Goal: Transaction & Acquisition: Purchase product/service

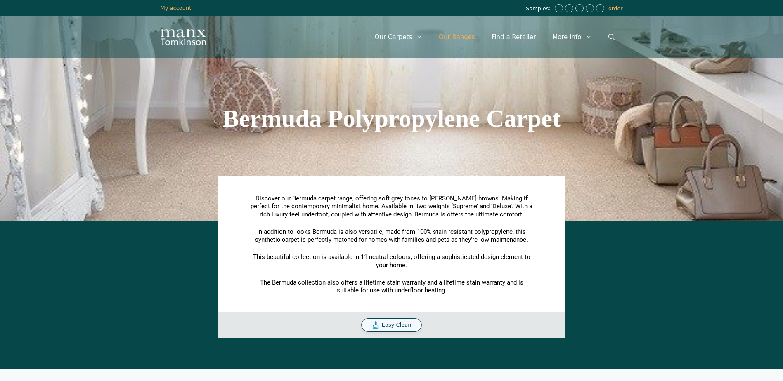
click at [476, 37] on link "Our Ranges" at bounding box center [457, 37] width 53 height 25
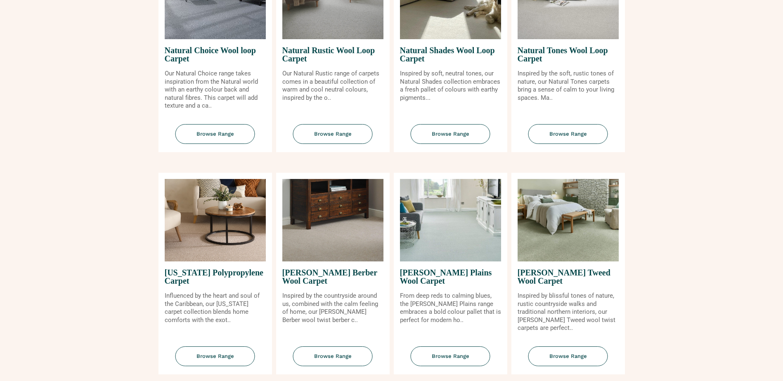
scroll to position [661, 0]
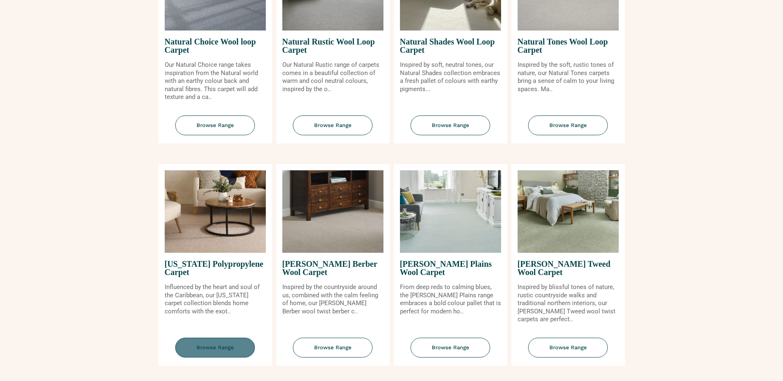
click at [216, 351] on span "Browse Range" at bounding box center [215, 348] width 80 height 20
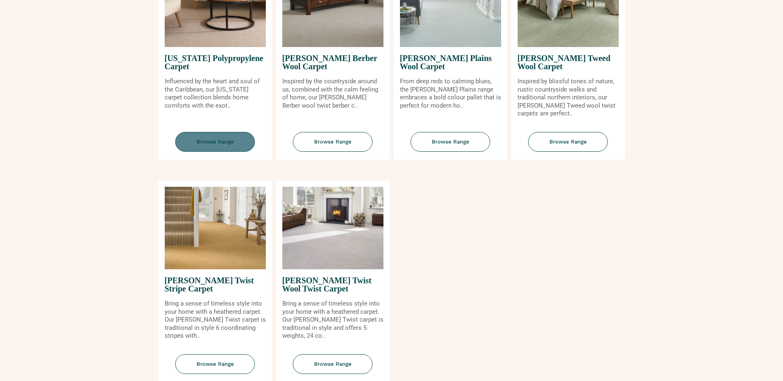
scroll to position [867, 0]
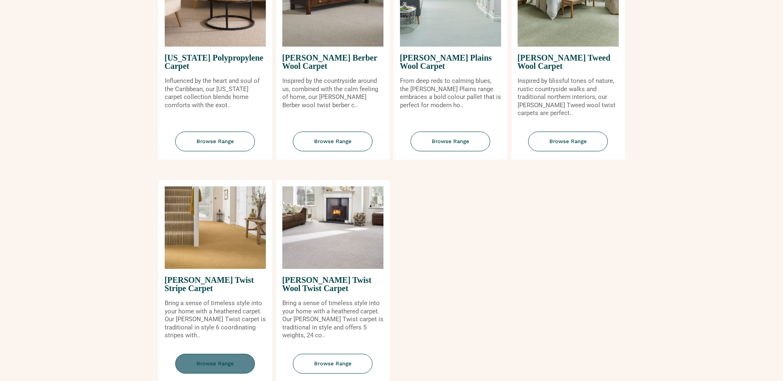
click at [194, 364] on span "Browse Range" at bounding box center [215, 364] width 80 height 20
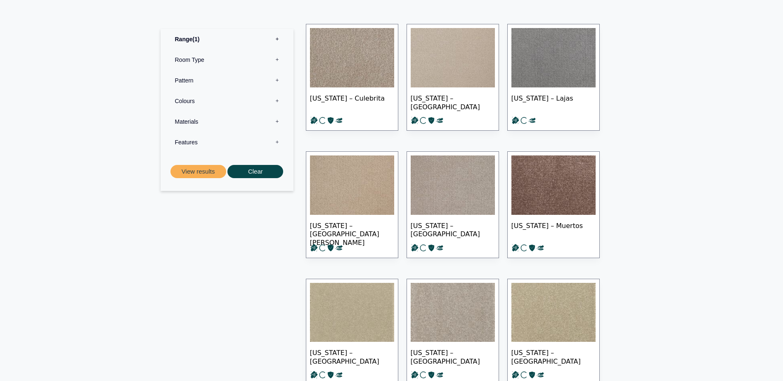
scroll to position [330, 0]
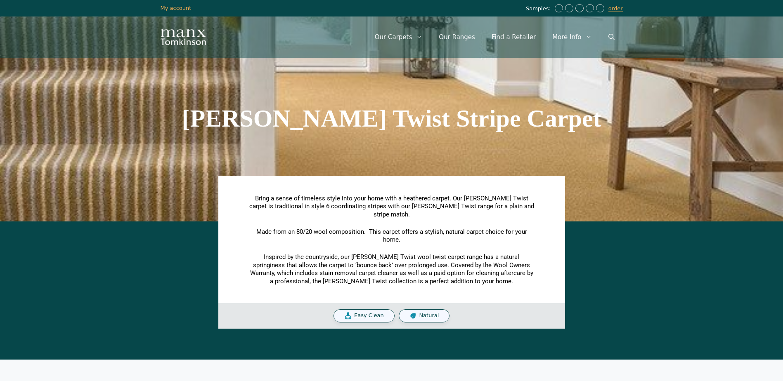
click at [376, 313] on span "Easy Clean" at bounding box center [369, 316] width 30 height 7
click at [364, 313] on span "Easy Clean" at bounding box center [369, 316] width 30 height 7
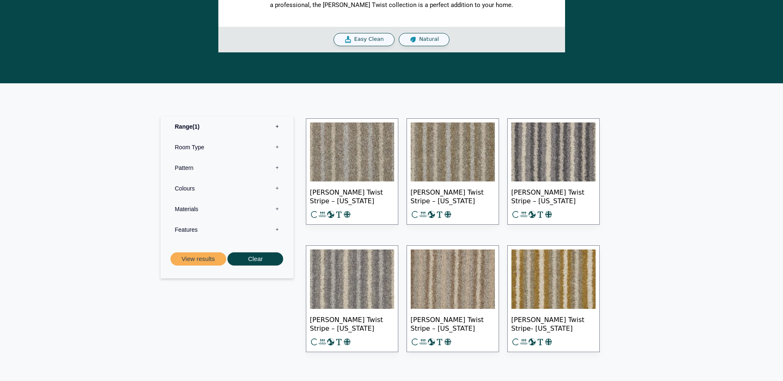
scroll to position [289, 0]
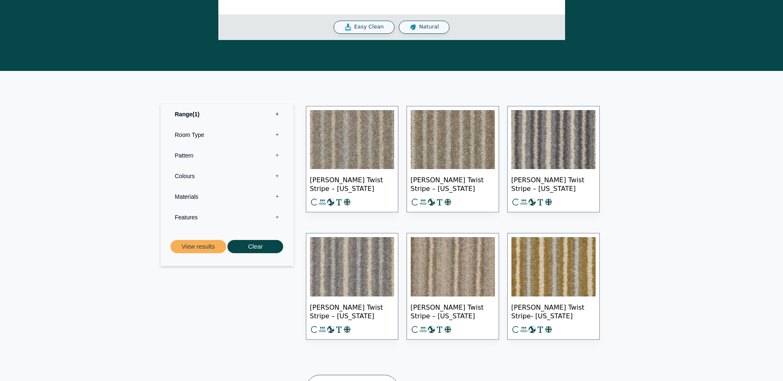
click at [348, 278] on img at bounding box center [352, 266] width 84 height 59
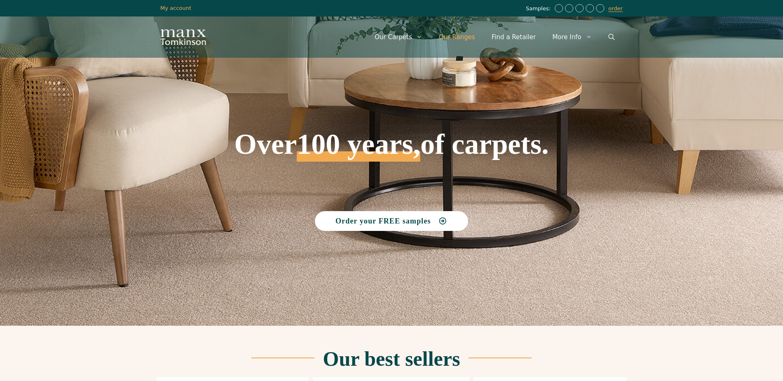
click at [462, 34] on link "Our Ranges" at bounding box center [457, 37] width 53 height 25
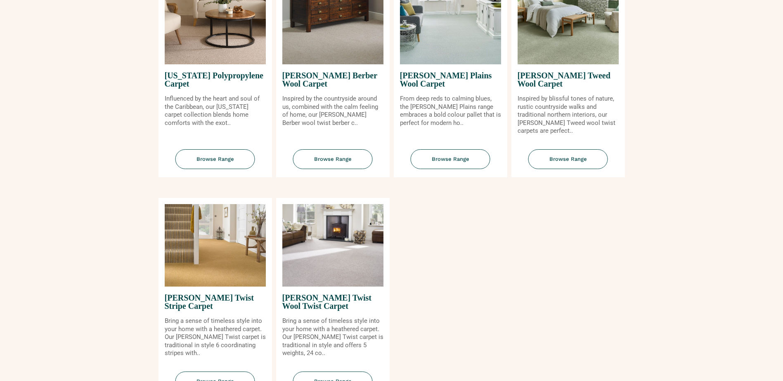
scroll to position [867, 0]
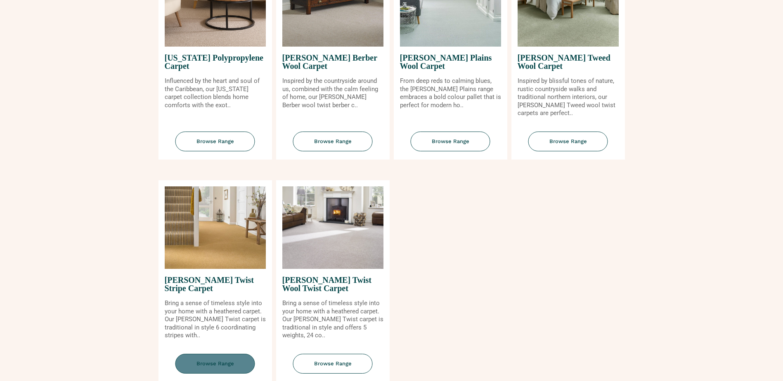
click at [217, 358] on span "Browse Range" at bounding box center [215, 364] width 80 height 20
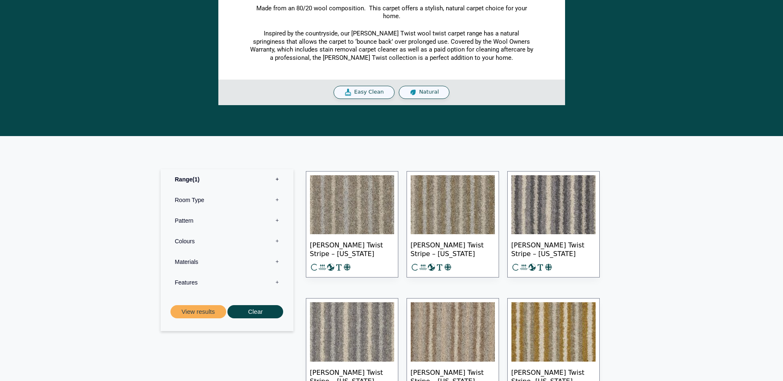
scroll to position [289, 0]
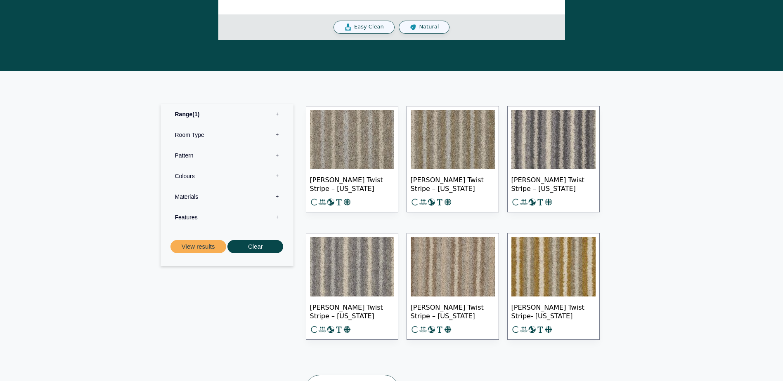
click at [346, 253] on img at bounding box center [352, 266] width 84 height 59
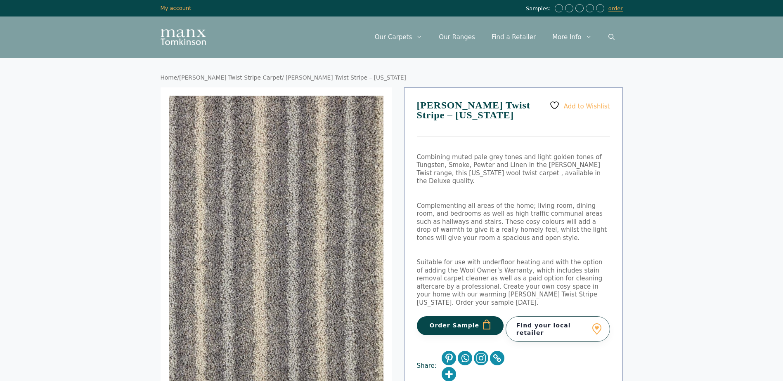
click at [449, 317] on button "Order Sample" at bounding box center [460, 326] width 87 height 19
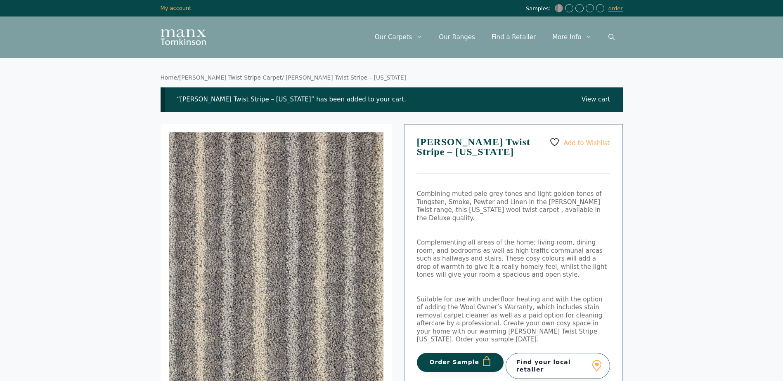
click at [481, 353] on button "Order Sample" at bounding box center [460, 362] width 87 height 19
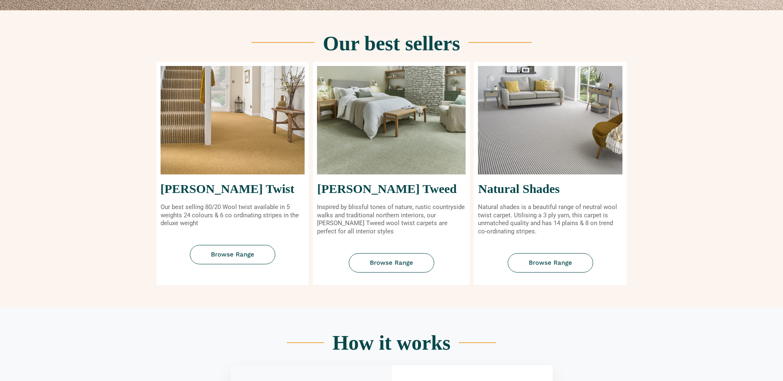
scroll to position [330, 0]
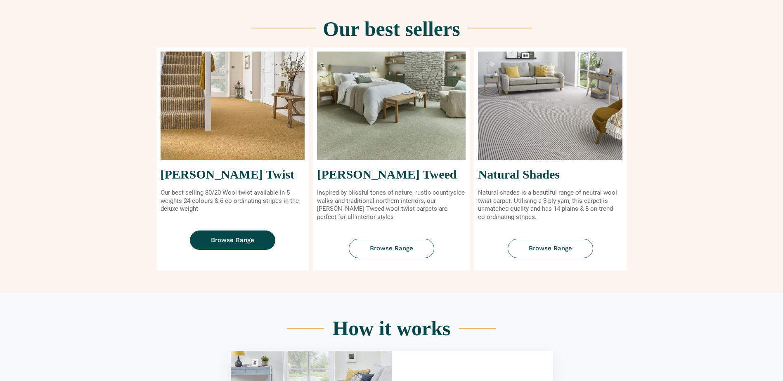
click at [231, 237] on span "Browse Range" at bounding box center [232, 240] width 43 height 6
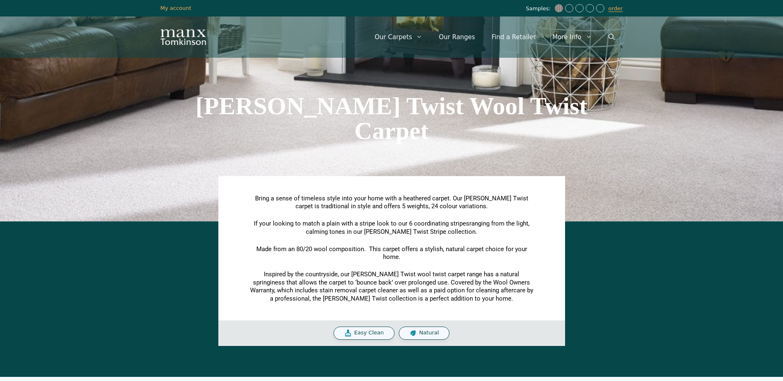
click at [417, 332] on div "Natural" at bounding box center [424, 333] width 51 height 13
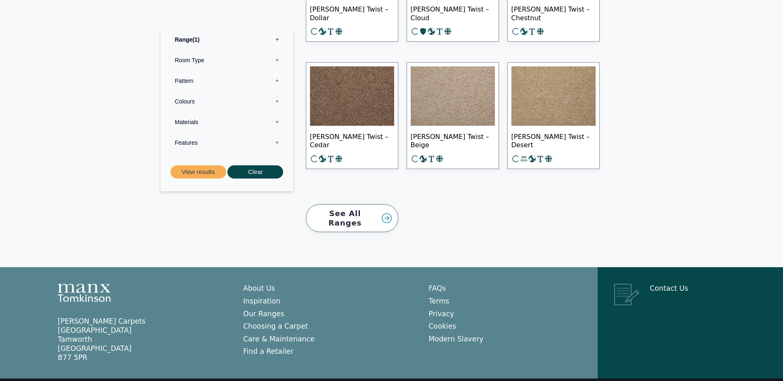
scroll to position [1254, 0]
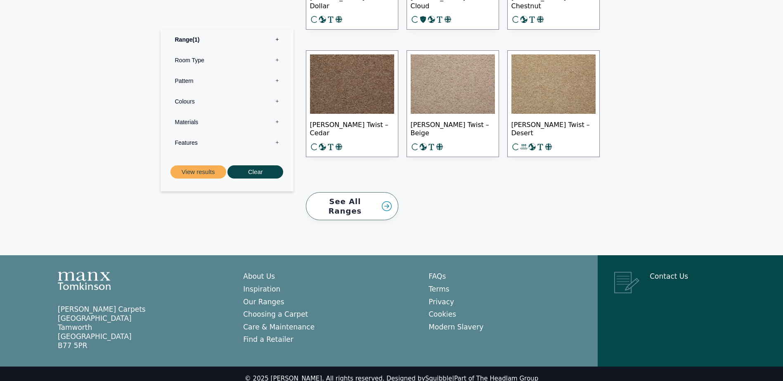
click at [361, 201] on link "See All Ranges" at bounding box center [352, 206] width 92 height 28
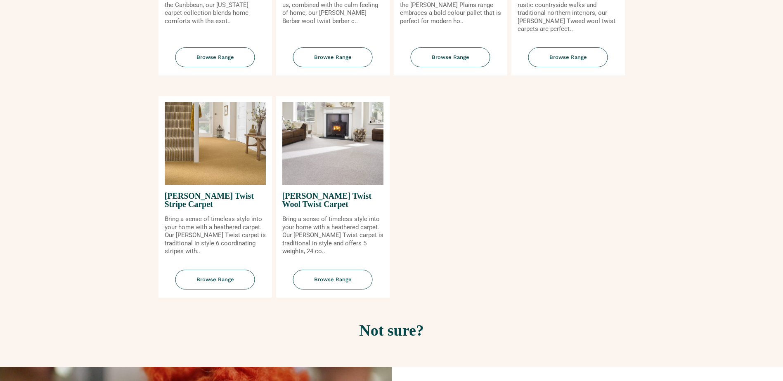
scroll to position [991, 0]
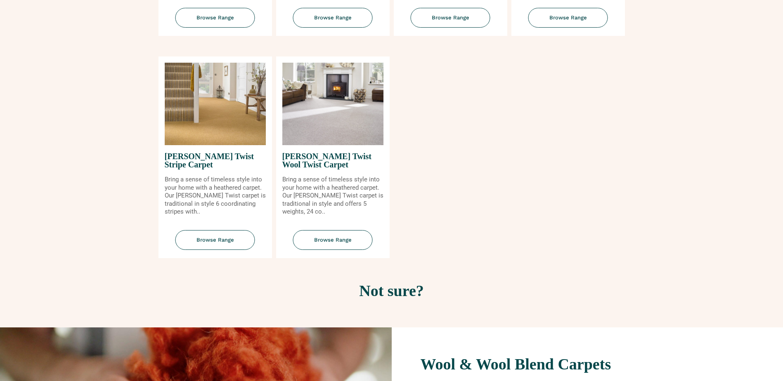
click at [194, 160] on span "[PERSON_NAME] Twist Stripe Carpet" at bounding box center [215, 160] width 101 height 31
click at [226, 237] on span "Browse Range" at bounding box center [215, 240] width 80 height 20
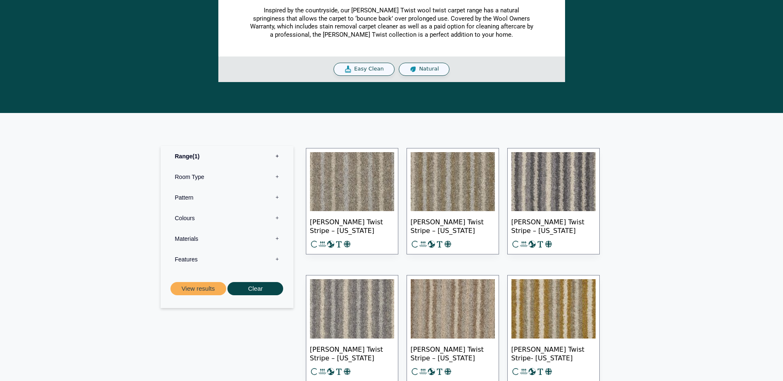
scroll to position [248, 0]
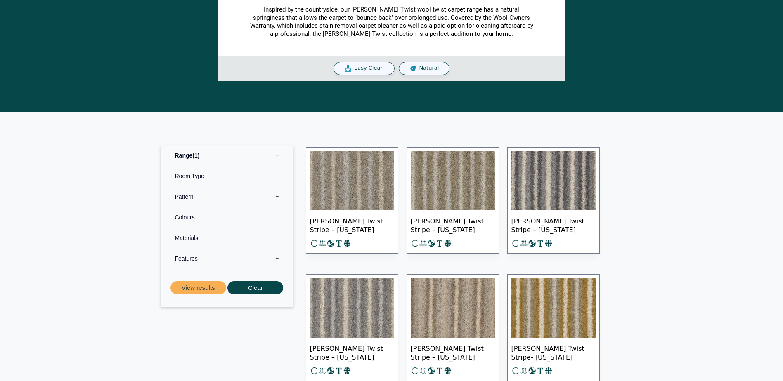
click at [530, 192] on img at bounding box center [553, 181] width 84 height 59
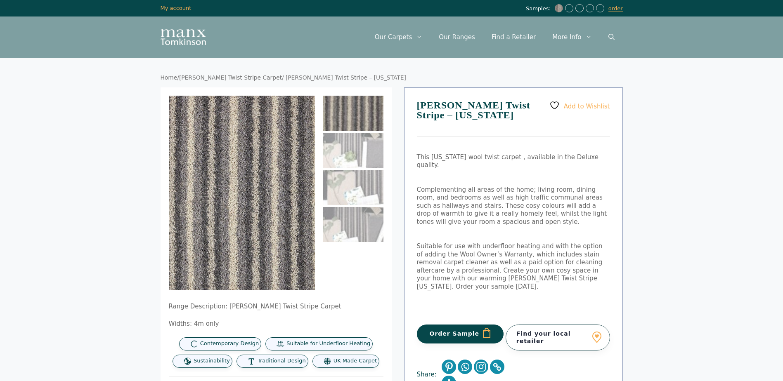
click at [462, 325] on button "Order Sample" at bounding box center [460, 334] width 87 height 19
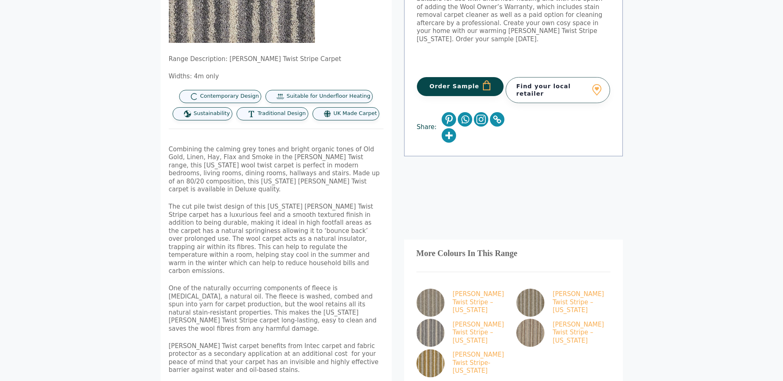
scroll to position [372, 0]
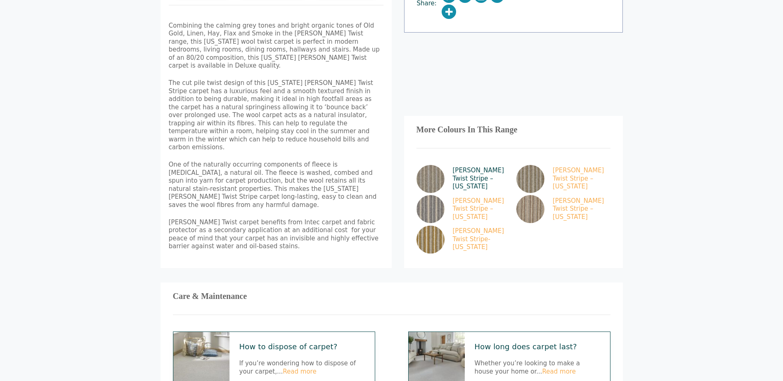
click at [440, 165] on img at bounding box center [431, 179] width 28 height 28
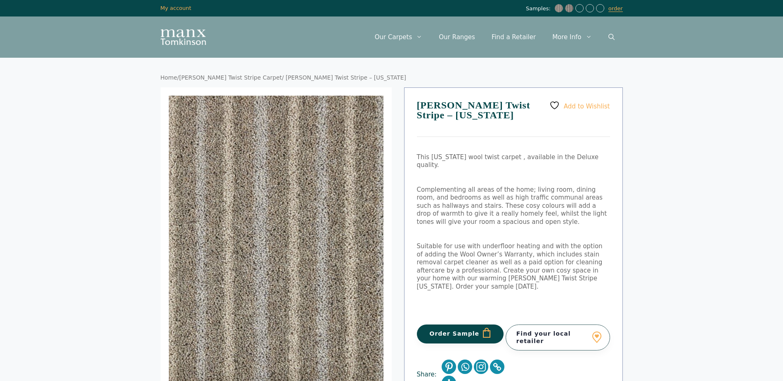
click at [473, 325] on button "Order Sample" at bounding box center [460, 334] width 87 height 19
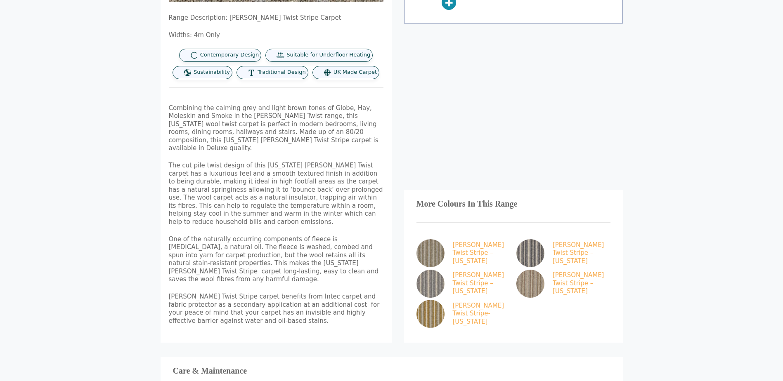
scroll to position [454, 0]
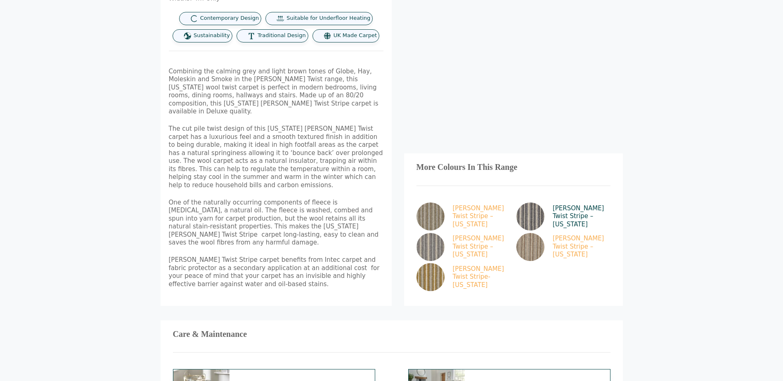
click at [531, 203] on img at bounding box center [530, 217] width 28 height 28
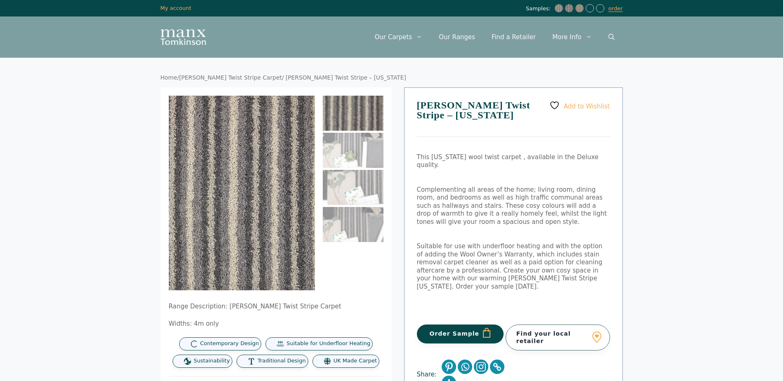
click at [457, 325] on button "Order Sample" at bounding box center [460, 334] width 87 height 19
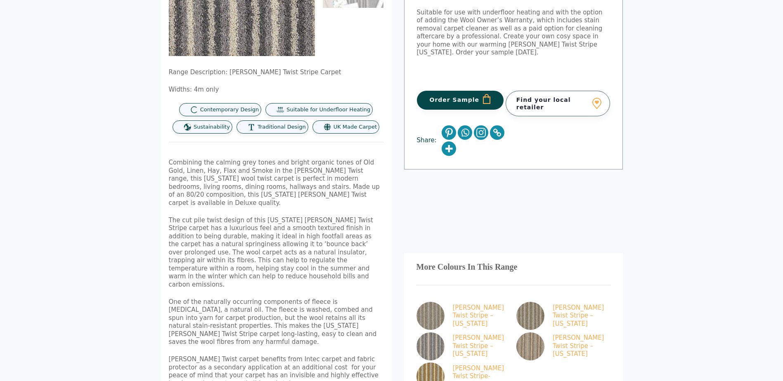
scroll to position [330, 0]
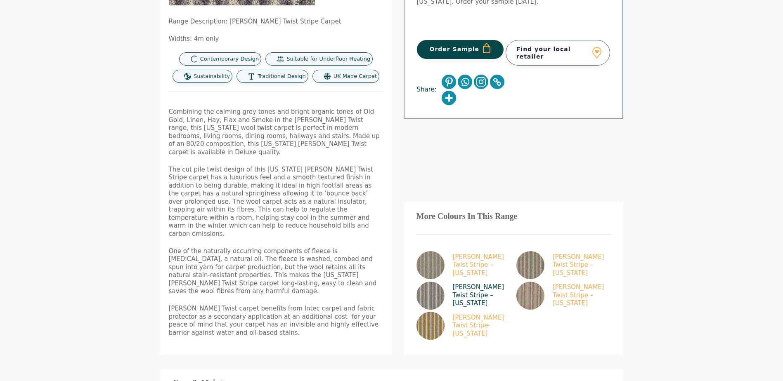
click at [433, 282] on img at bounding box center [431, 296] width 28 height 28
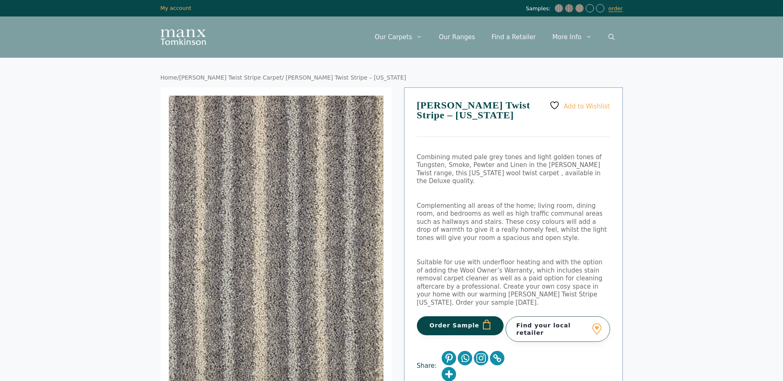
click at [455, 317] on button "Order Sample" at bounding box center [460, 326] width 87 height 19
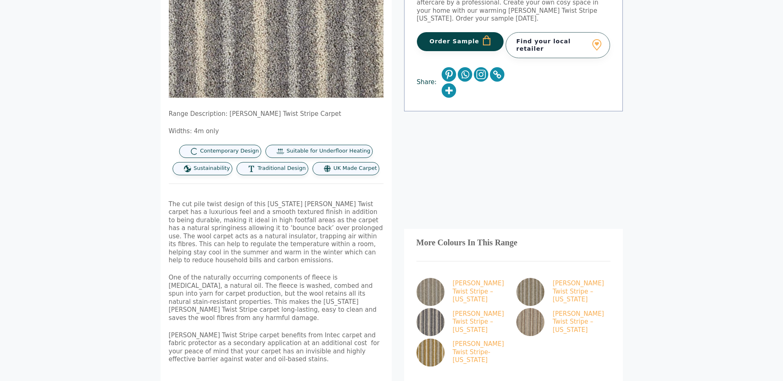
scroll to position [330, 0]
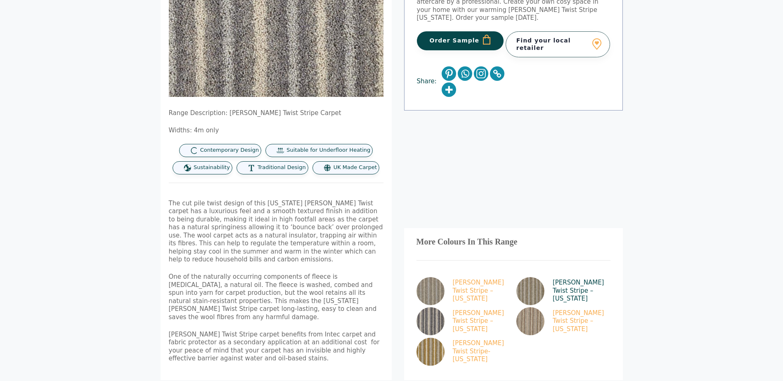
click at [539, 277] on img at bounding box center [530, 291] width 28 height 28
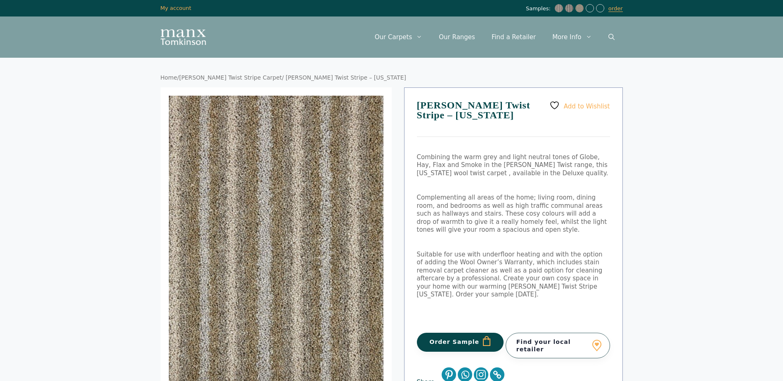
click at [440, 337] on button "Order Sample" at bounding box center [460, 342] width 87 height 19
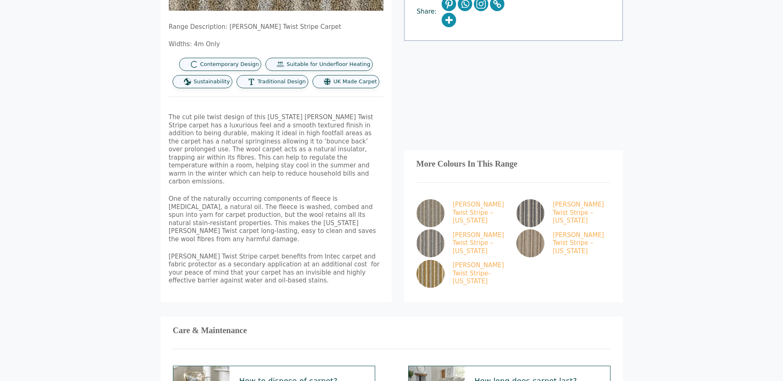
scroll to position [372, 0]
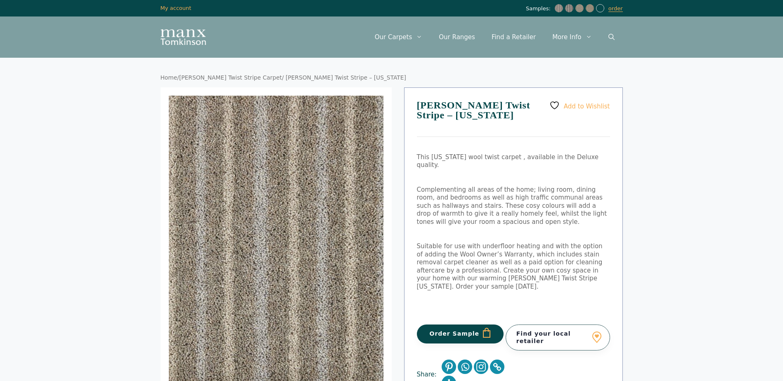
click at [462, 325] on button "Order Sample" at bounding box center [460, 334] width 87 height 19
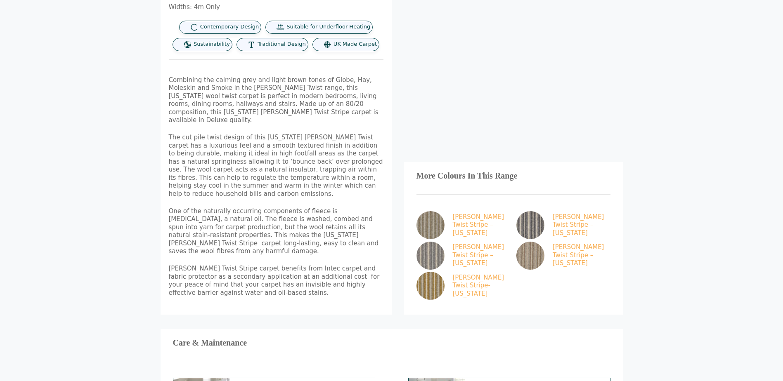
scroll to position [454, 0]
click at [533, 211] on img at bounding box center [530, 225] width 28 height 28
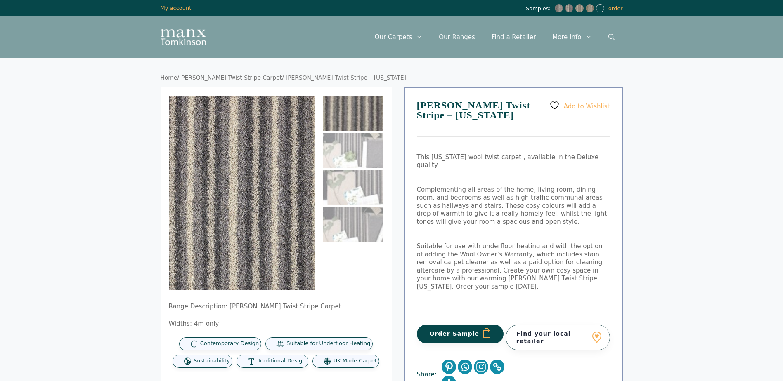
click at [451, 325] on button "Order Sample" at bounding box center [460, 334] width 87 height 19
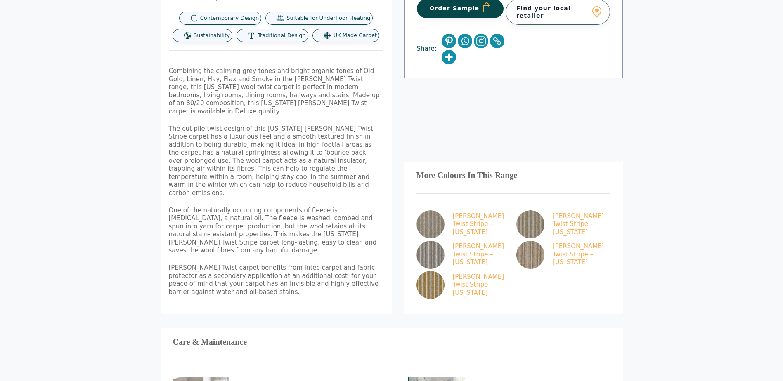
scroll to position [372, 0]
click at [437, 271] on img at bounding box center [431, 285] width 28 height 28
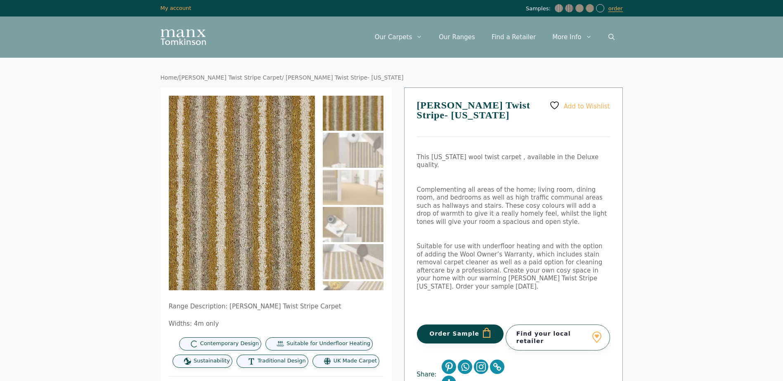
click at [454, 325] on button "Order Sample" at bounding box center [460, 334] width 87 height 19
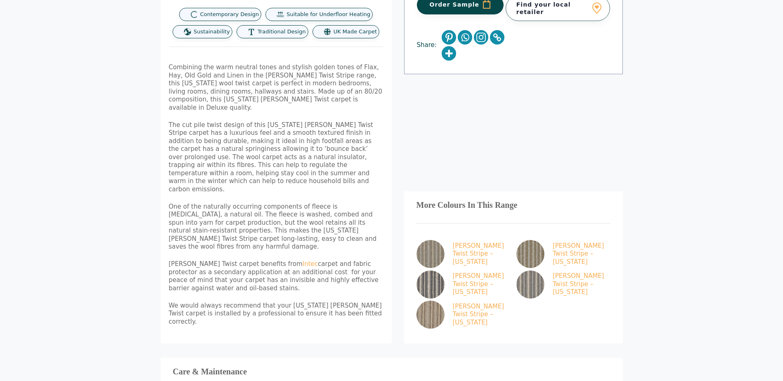
scroll to position [372, 0]
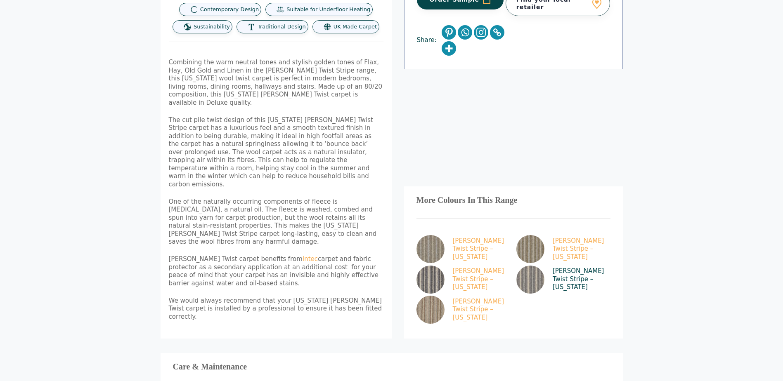
click at [534, 266] on img at bounding box center [530, 280] width 28 height 28
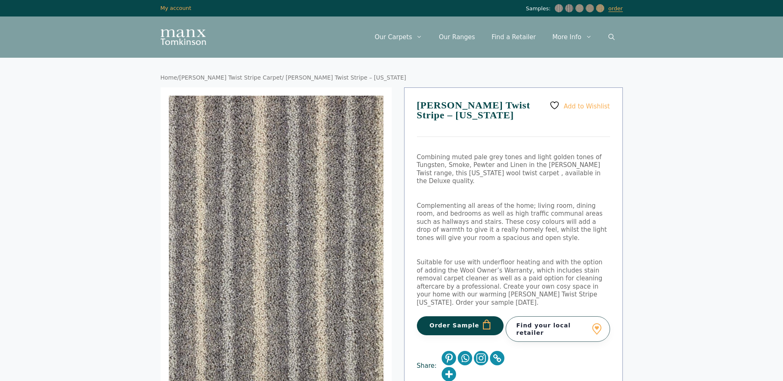
click at [450, 317] on button "Order Sample" at bounding box center [460, 326] width 87 height 19
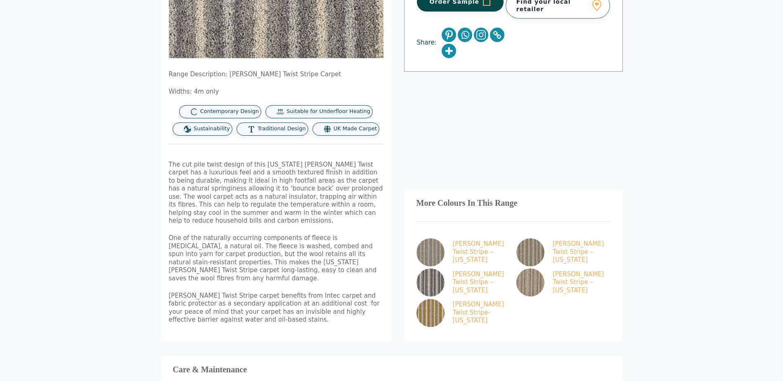
scroll to position [372, 0]
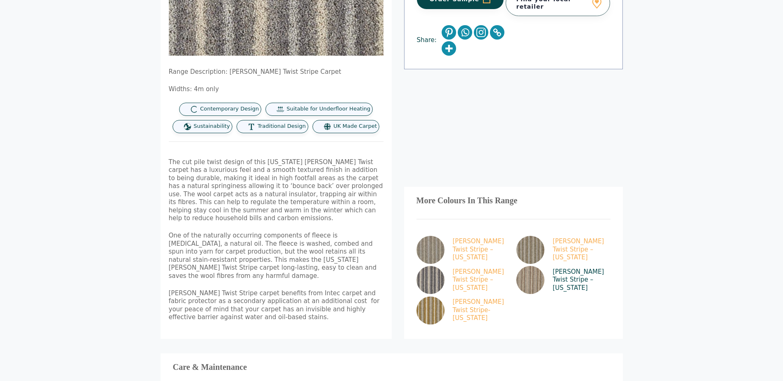
click at [532, 268] on img at bounding box center [530, 280] width 28 height 28
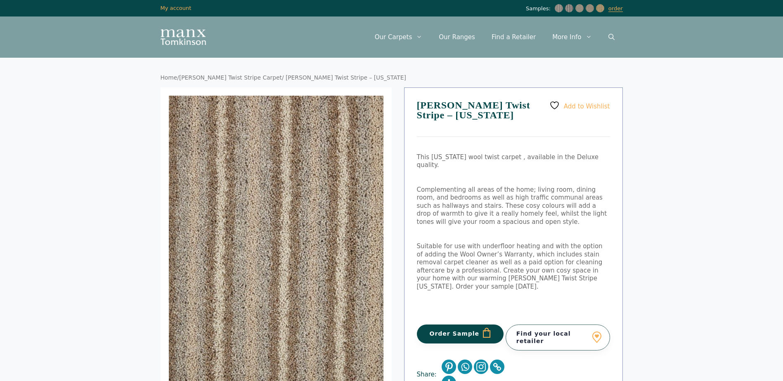
click at [455, 325] on button "Order Sample" at bounding box center [460, 334] width 87 height 19
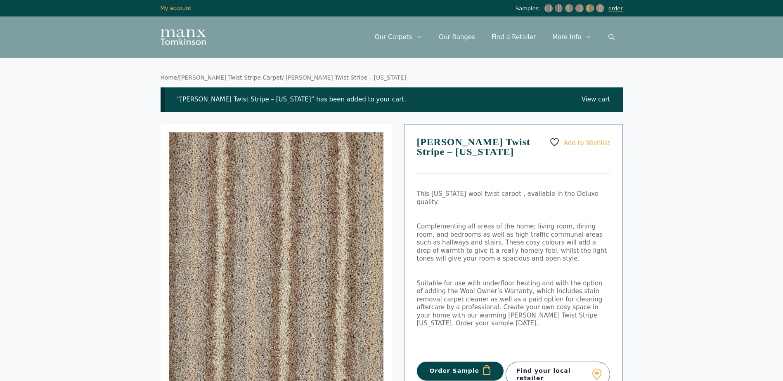
click at [613, 11] on link "order" at bounding box center [615, 8] width 14 height 7
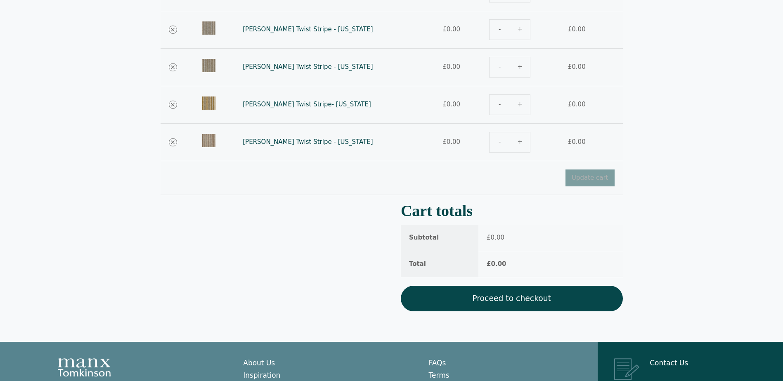
scroll to position [206, 0]
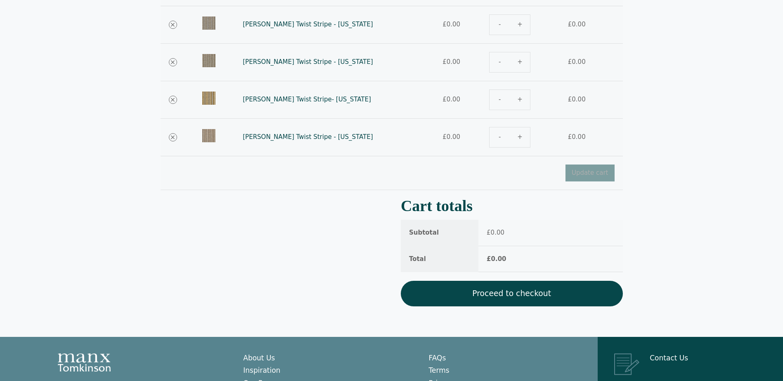
click at [504, 301] on link "Proceed to checkout" at bounding box center [512, 294] width 222 height 26
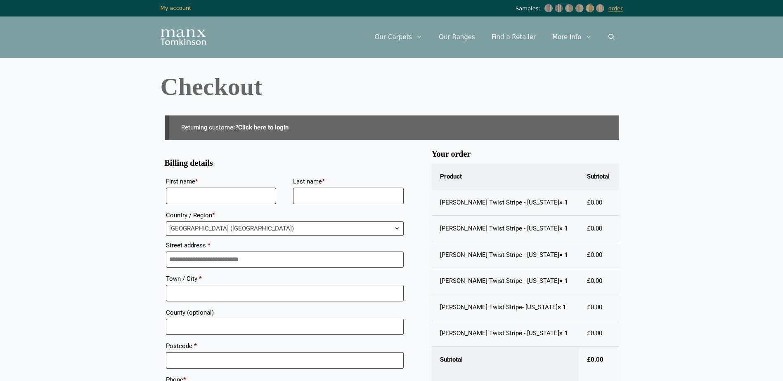
click at [182, 193] on input "First name *" at bounding box center [221, 196] width 111 height 17
type input "*****"
type input "********"
type input "**"
type input "********"
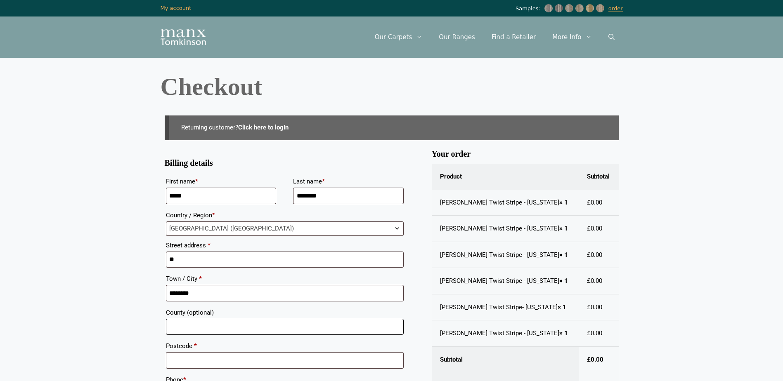
type input "**********"
type input "*******"
type input "**********"
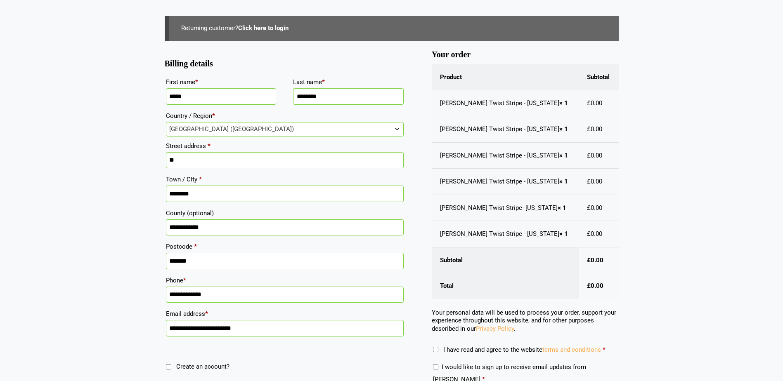
scroll to position [124, 0]
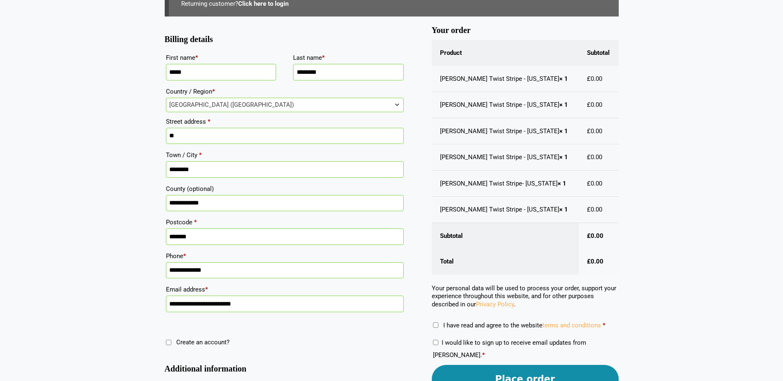
click at [204, 140] on input "**" at bounding box center [285, 136] width 238 height 17
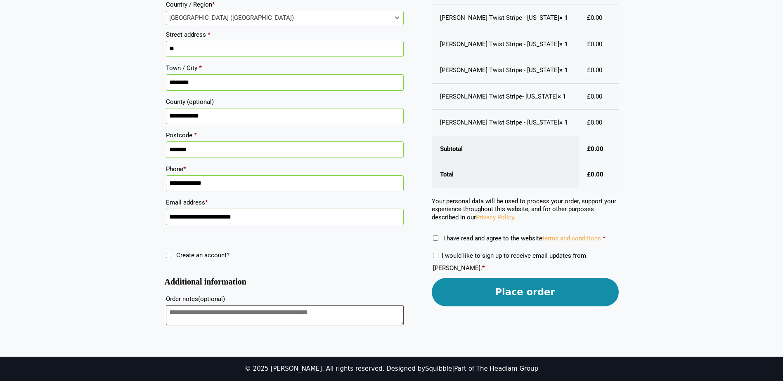
scroll to position [213, 0]
click at [506, 288] on button "Place order" at bounding box center [525, 292] width 187 height 28
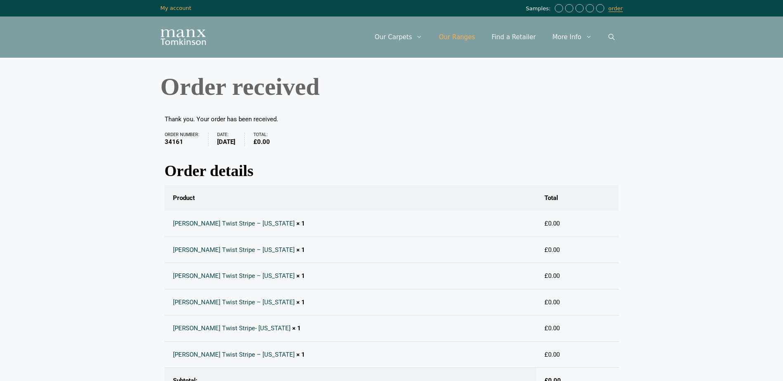
click at [459, 36] on link "Our Ranges" at bounding box center [457, 37] width 53 height 25
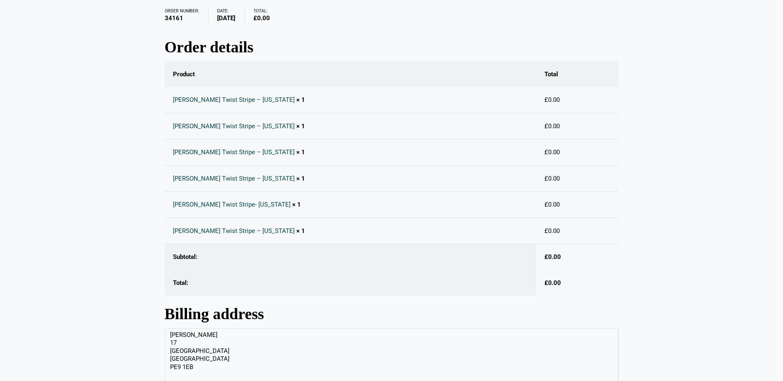
scroll to position [206, 0]
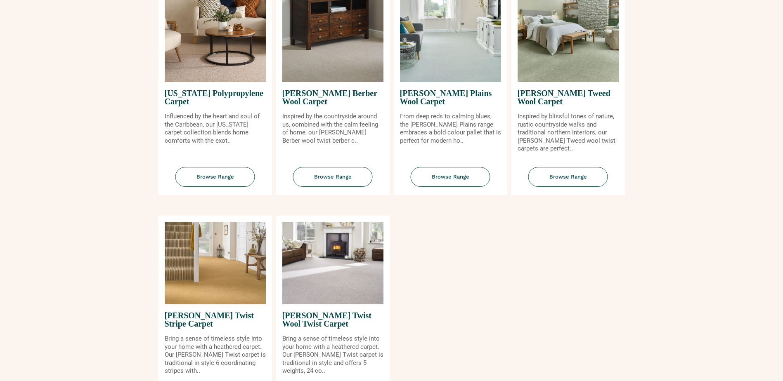
scroll to position [867, 0]
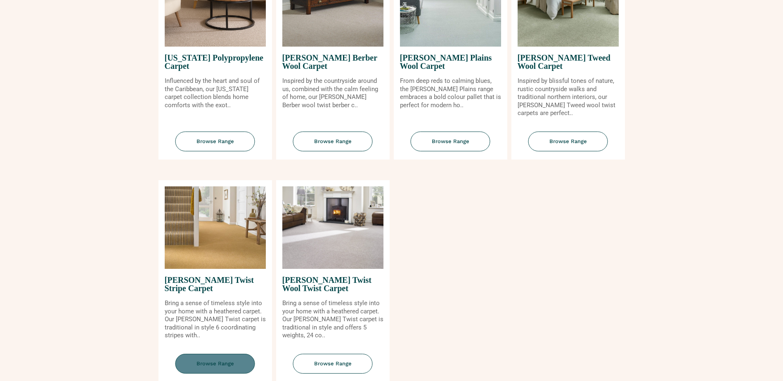
click at [218, 362] on span "Browse Range" at bounding box center [215, 364] width 80 height 20
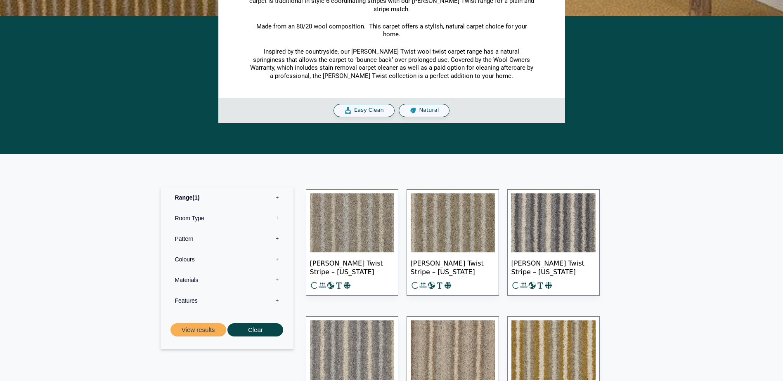
scroll to position [206, 0]
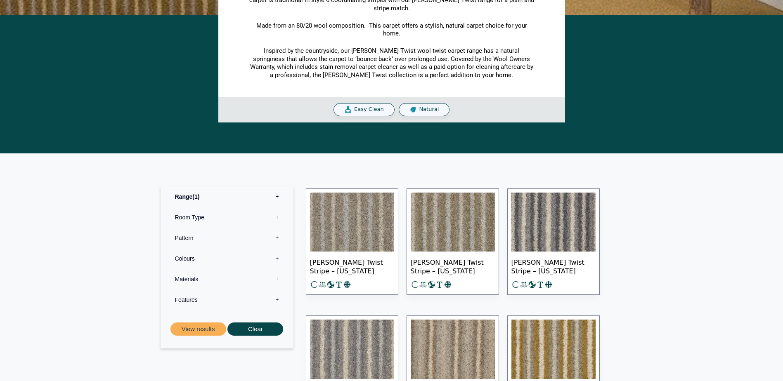
click at [354, 228] on img at bounding box center [352, 222] width 84 height 59
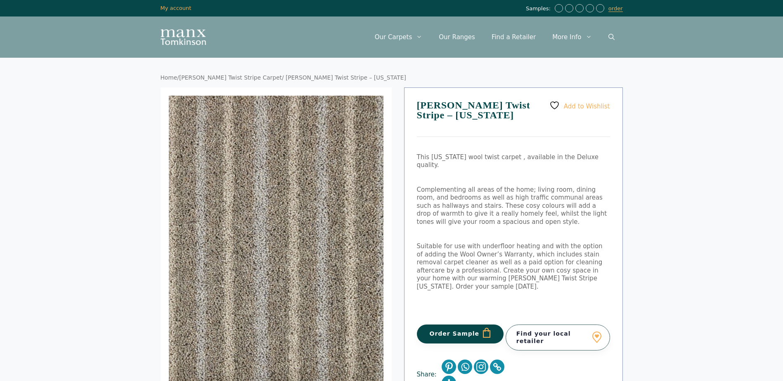
click at [456, 325] on button "Order Sample" at bounding box center [460, 334] width 87 height 19
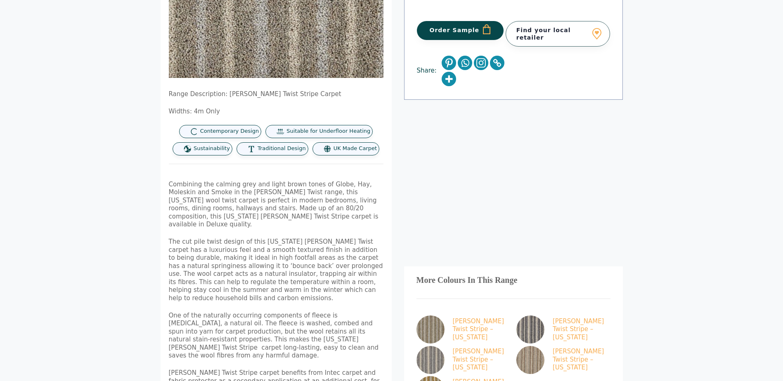
scroll to position [372, 0]
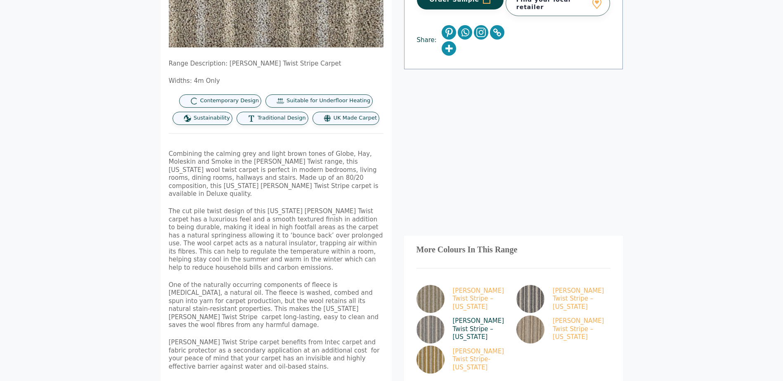
click at [431, 316] on img at bounding box center [431, 330] width 28 height 28
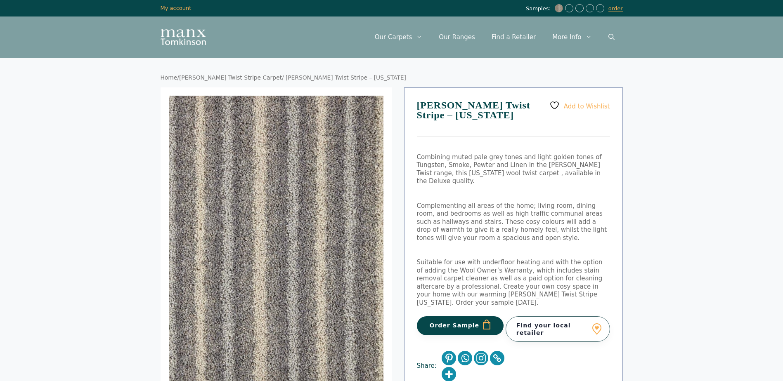
scroll to position [41, 0]
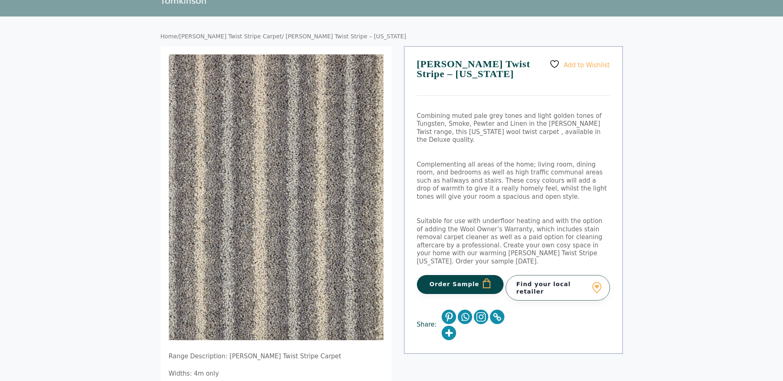
click at [459, 275] on button "Order Sample" at bounding box center [460, 284] width 87 height 19
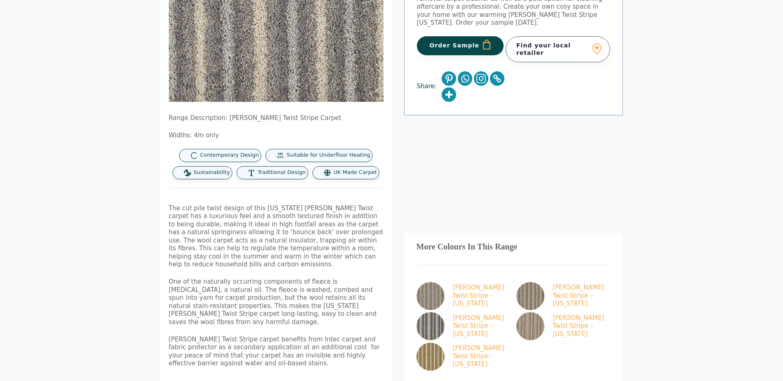
scroll to position [330, 0]
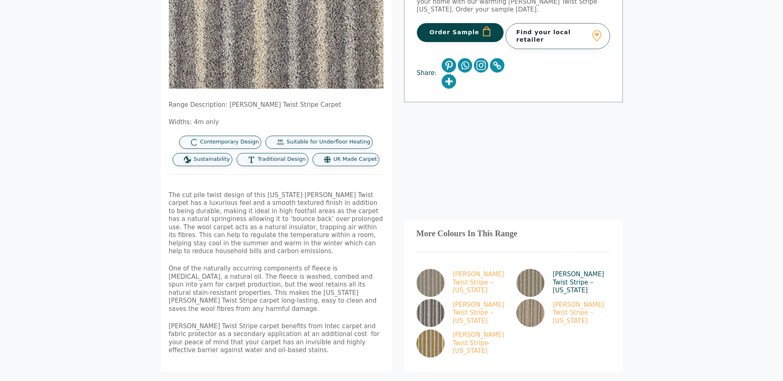
click at [521, 269] on img at bounding box center [530, 283] width 28 height 28
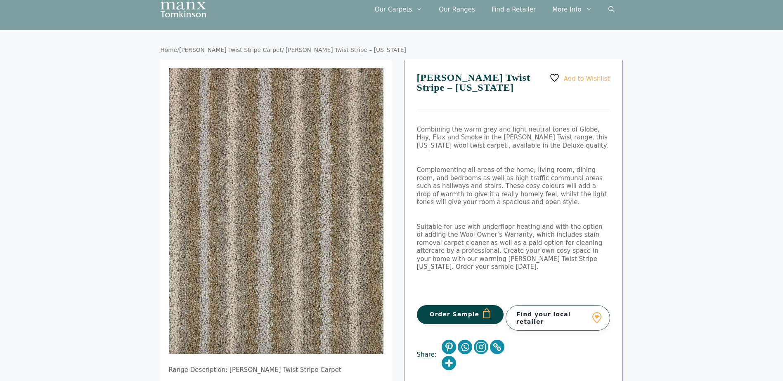
scroll to position [41, 0]
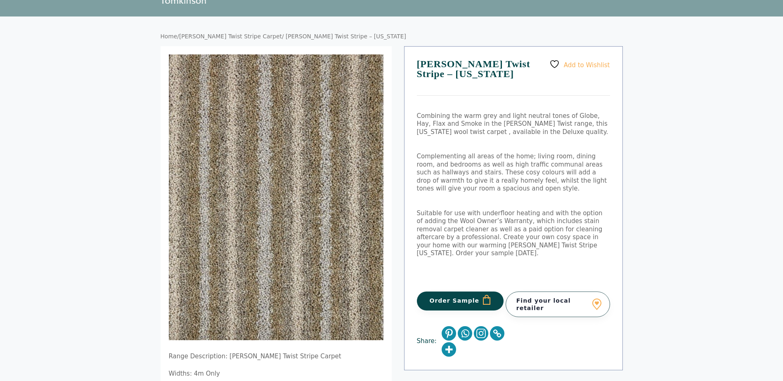
click at [457, 294] on button "Order Sample" at bounding box center [460, 301] width 87 height 19
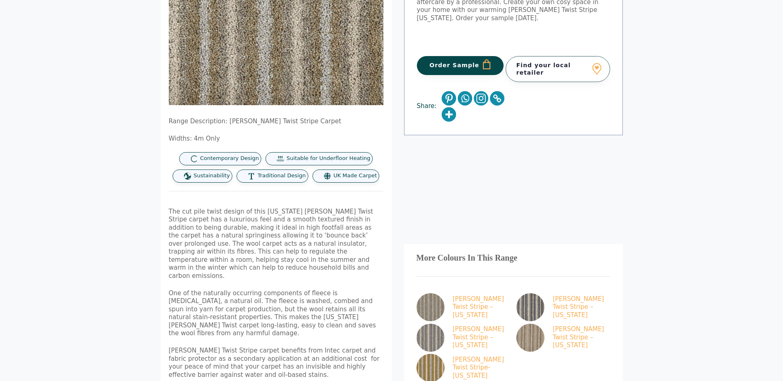
scroll to position [372, 0]
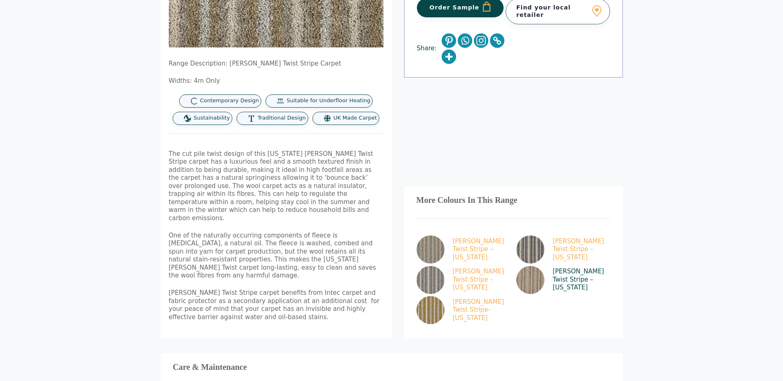
click at [529, 266] on img at bounding box center [530, 280] width 28 height 28
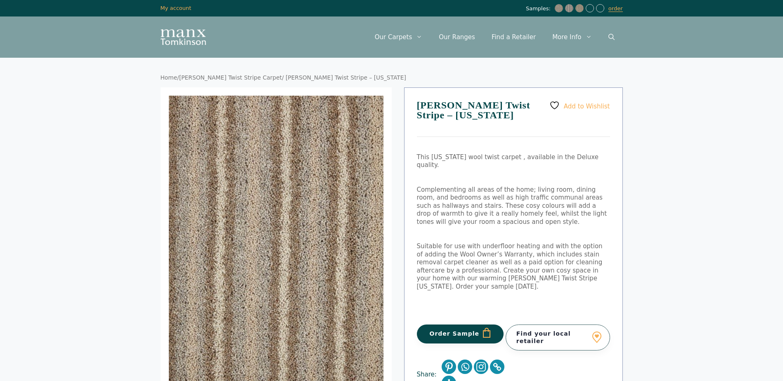
click at [466, 325] on button "Order Sample" at bounding box center [460, 334] width 87 height 19
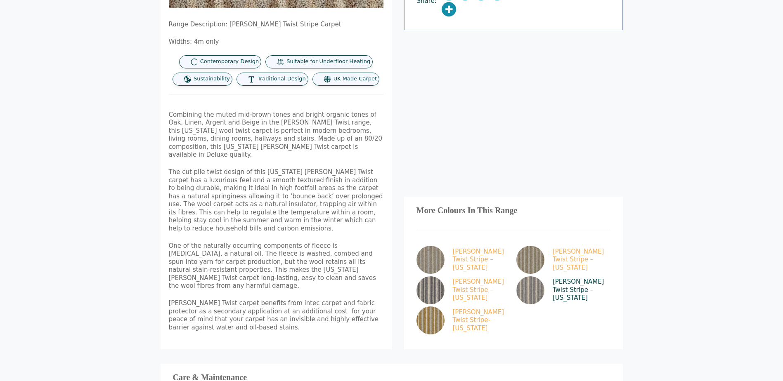
scroll to position [413, 0]
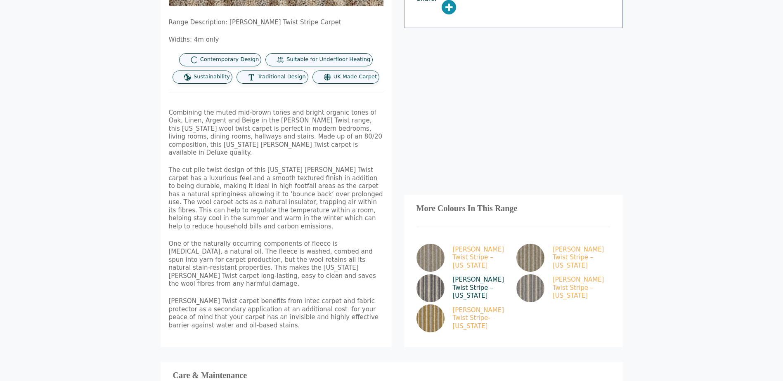
click at [437, 275] on img at bounding box center [431, 289] width 28 height 28
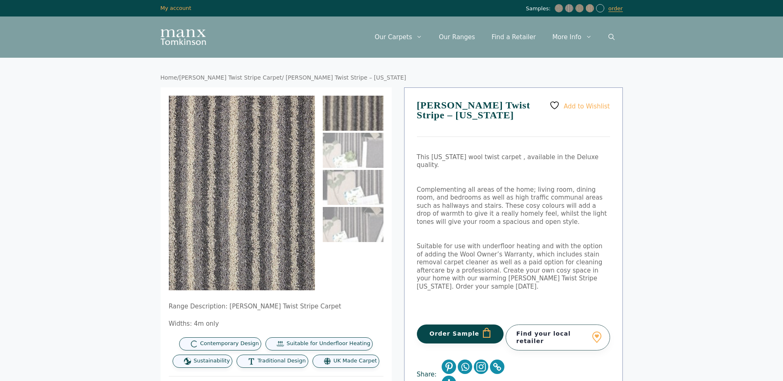
click at [445, 325] on button "Order Sample" at bounding box center [460, 334] width 87 height 19
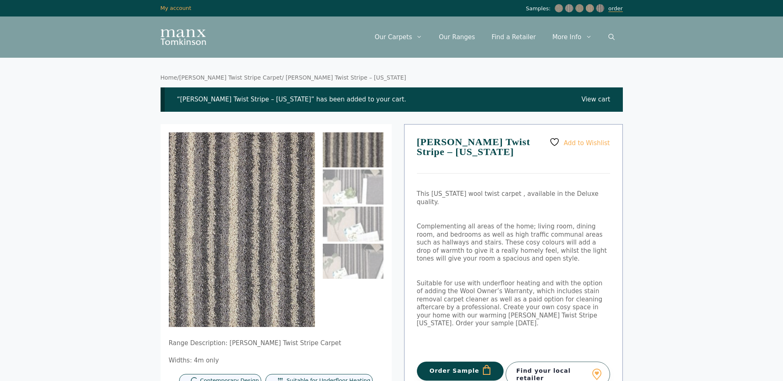
click at [615, 9] on link "order" at bounding box center [615, 8] width 14 height 7
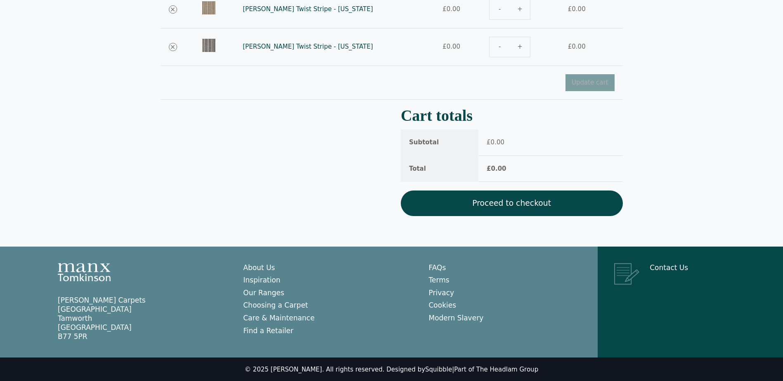
scroll to position [260, 0]
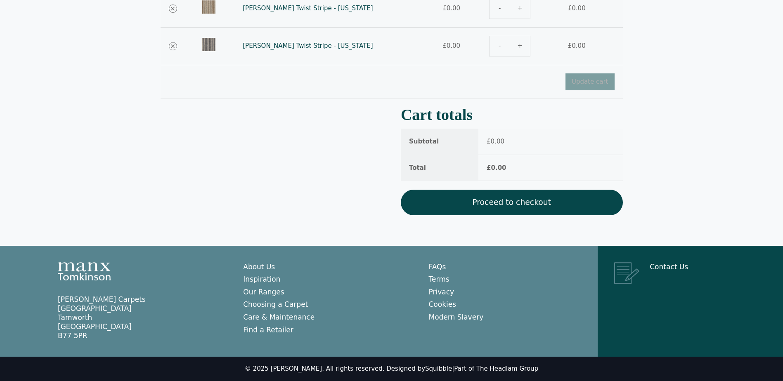
click at [506, 200] on link "Proceed to checkout" at bounding box center [512, 203] width 222 height 26
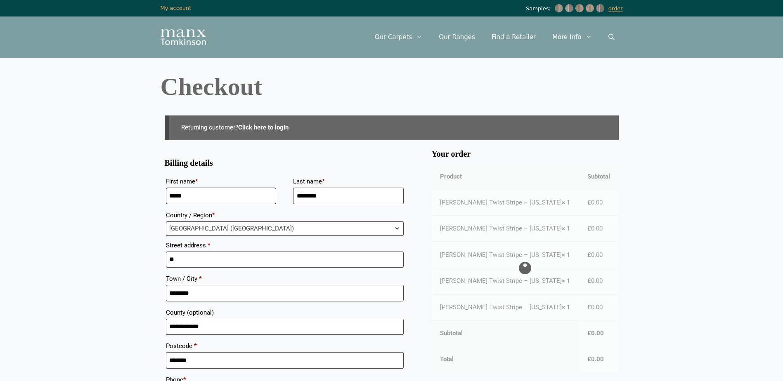
drag, startPoint x: 230, startPoint y: 202, endPoint x: 124, endPoint y: 191, distance: 105.9
click at [124, 191] on body "Skip to content Samples: order My Account My account Menu Menu Our Carpets View…" at bounding box center [391, 310] width 783 height 621
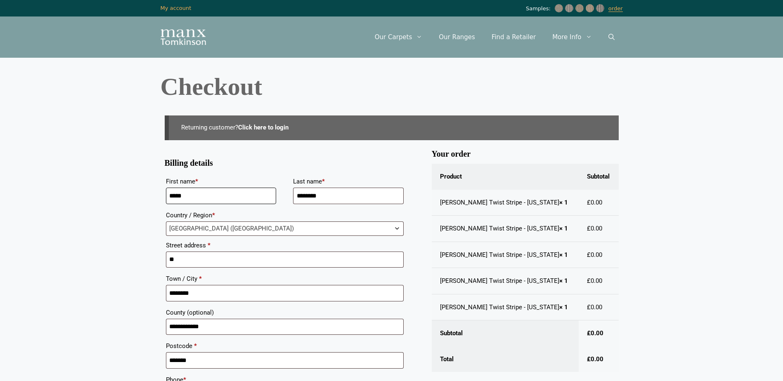
drag, startPoint x: 194, startPoint y: 196, endPoint x: -2, endPoint y: 169, distance: 197.9
click at [0, 169] on html "Skip to content Samples: order My Account My account Menu Menu Our Carpets View…" at bounding box center [391, 296] width 783 height 592
type input "*****"
drag, startPoint x: 333, startPoint y: 194, endPoint x: 161, endPoint y: 186, distance: 171.9
click at [161, 186] on div "**********" at bounding box center [392, 331] width 462 height 440
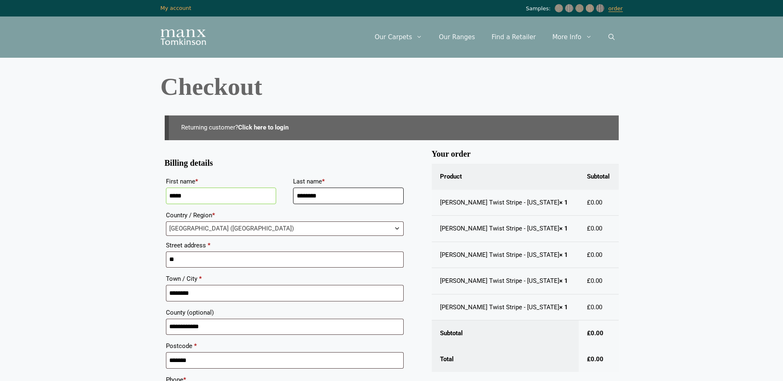
type input "********"
drag, startPoint x: 182, startPoint y: 260, endPoint x: 138, endPoint y: 260, distance: 43.8
click at [138, 260] on body "Skip to content Samples: order My Account My account Menu Menu Our Carpets View…" at bounding box center [391, 296] width 783 height 592
click at [257, 259] on input "*********" at bounding box center [285, 260] width 238 height 17
type input "**********"
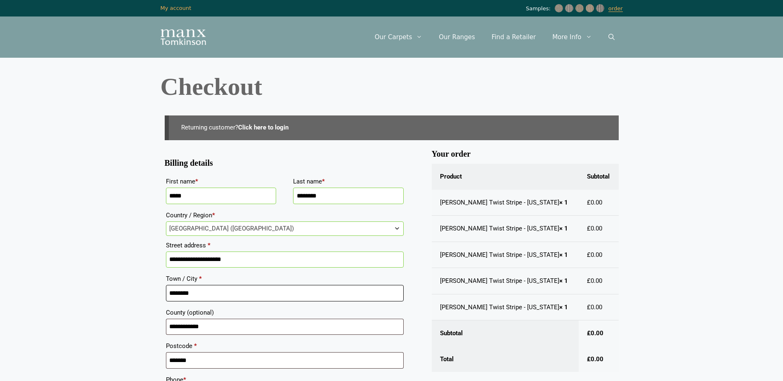
drag, startPoint x: 229, startPoint y: 292, endPoint x: 116, endPoint y: 296, distance: 112.8
click at [116, 296] on body "Skip to content Samples: order My Account My account Menu Menu Our Carpets View…" at bounding box center [391, 296] width 783 height 592
type input "******"
click at [116, 296] on body "Skip to content Samples: order My Account My account Menu Menu Our Carpets View…" at bounding box center [391, 296] width 783 height 592
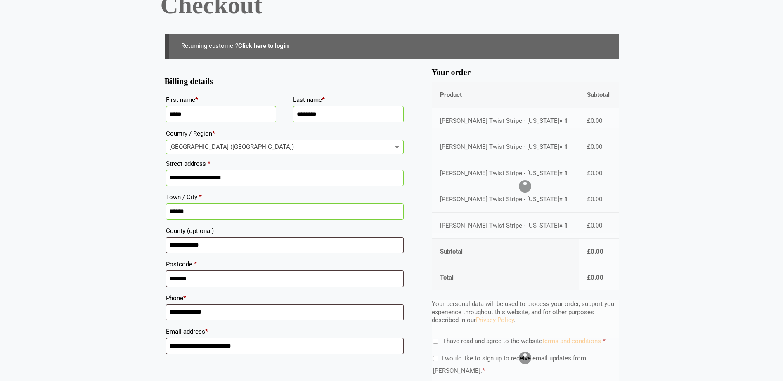
scroll to position [83, 0]
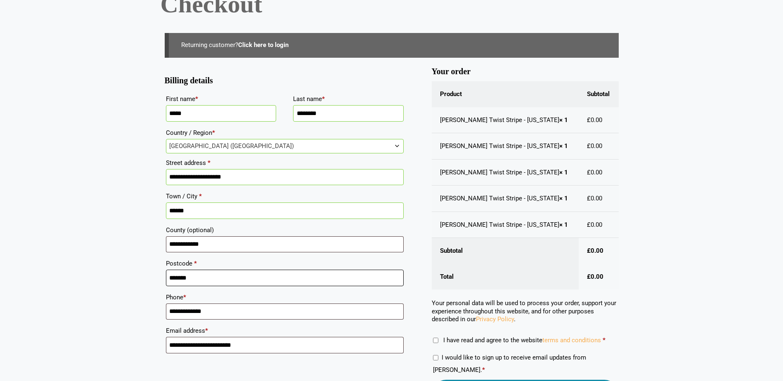
drag, startPoint x: 194, startPoint y: 277, endPoint x: 118, endPoint y: 266, distance: 76.3
click at [118, 266] on body "Skip to content Samples: order My Account My account Menu Menu Our Carpets View…" at bounding box center [391, 213] width 783 height 592
type input "*******"
click at [109, 272] on body "Skip to content Samples: order My Account My account Menu Menu Our Carpets View…" at bounding box center [391, 213] width 783 height 592
drag, startPoint x: 215, startPoint y: 309, endPoint x: 102, endPoint y: 300, distance: 113.9
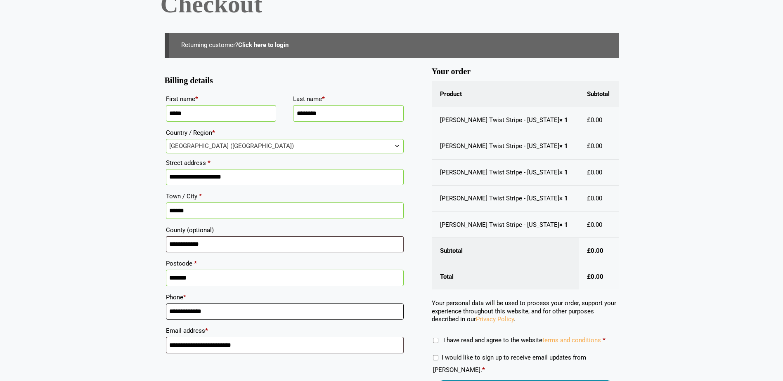
click at [102, 300] on body "Skip to content Samples: order My Account My account Menu Menu Our Carpets View…" at bounding box center [391, 213] width 783 height 592
click at [192, 311] on input "**********" at bounding box center [285, 312] width 238 height 17
click at [191, 311] on input "**********" at bounding box center [285, 312] width 238 height 17
type input "**********"
drag, startPoint x: 246, startPoint y: 346, endPoint x: 102, endPoint y: 328, distance: 145.5
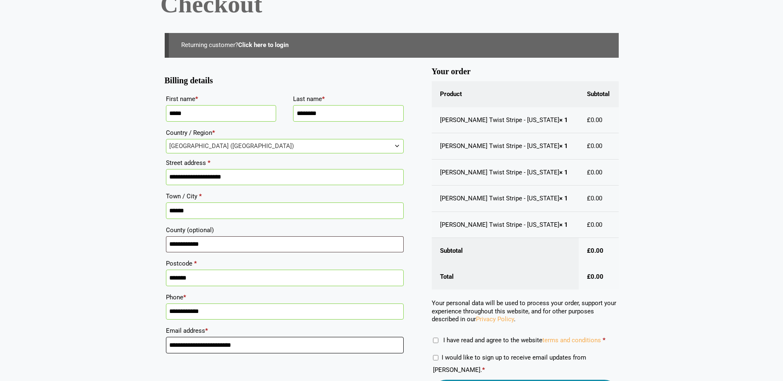
click at [102, 328] on body "Skip to content Samples: order My Account My account Menu Menu Our Carpets View…" at bounding box center [391, 213] width 783 height 592
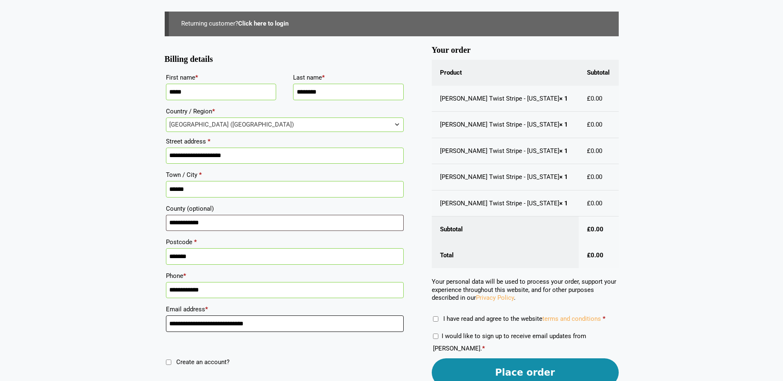
scroll to position [124, 0]
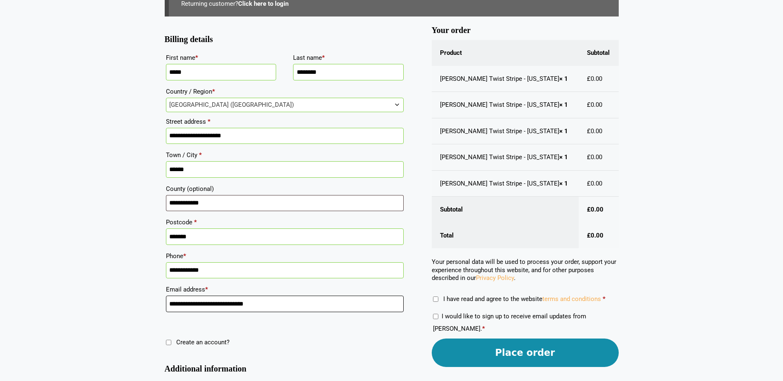
type input "**********"
drag, startPoint x: 213, startPoint y: 205, endPoint x: 8, endPoint y: 190, distance: 204.9
click at [8, 190] on body "Skip to content Samples: order My Account My account Menu Menu Our Carpets View…" at bounding box center [391, 172] width 783 height 592
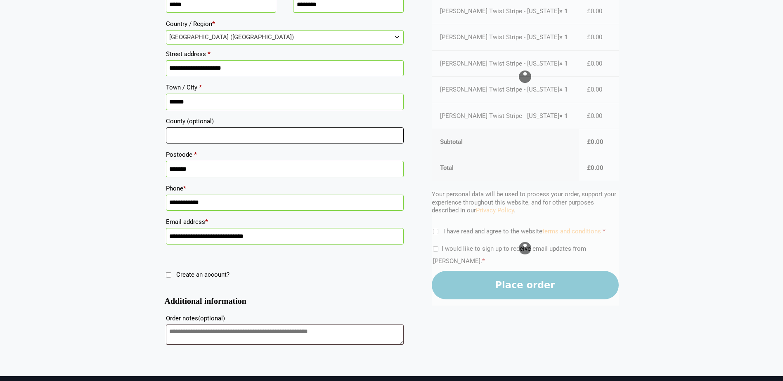
scroll to position [213, 0]
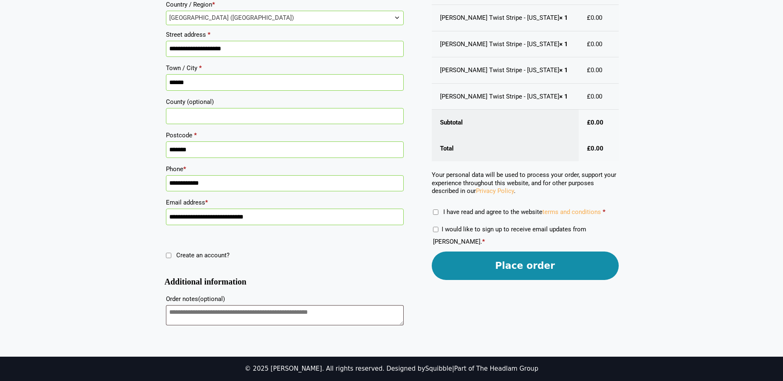
click at [512, 264] on button "Place order" at bounding box center [525, 266] width 187 height 28
